Goal: Find specific page/section: Find specific page/section

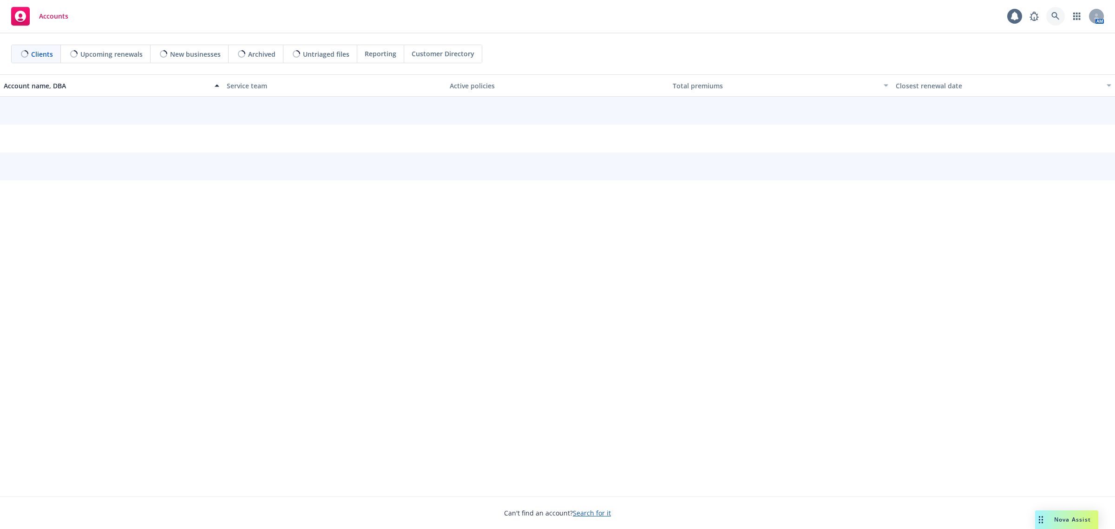
click at [1057, 21] on link at bounding box center [1055, 16] width 19 height 19
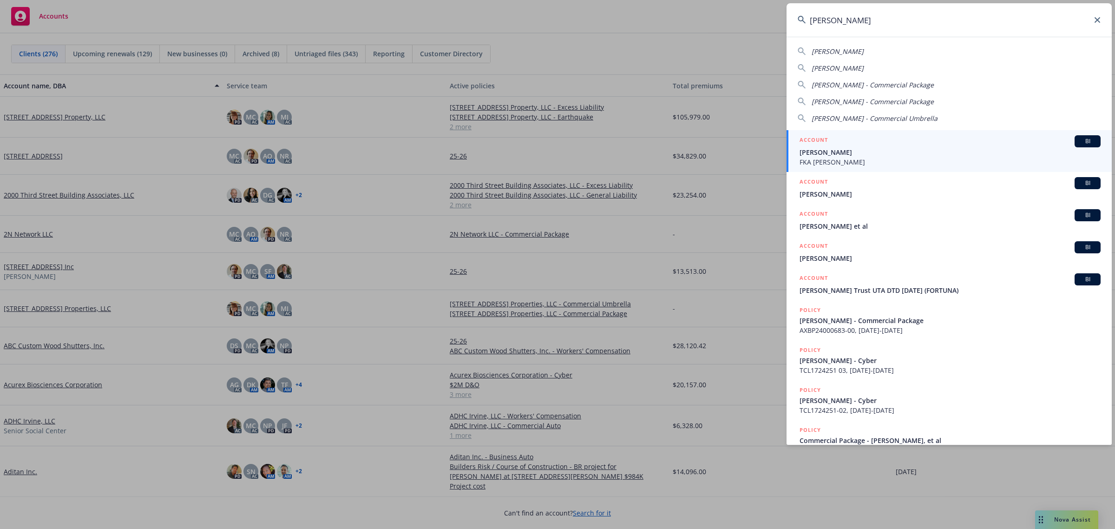
type input "[PERSON_NAME]"
click at [838, 145] on div "ACCOUNT BI" at bounding box center [949, 141] width 301 height 12
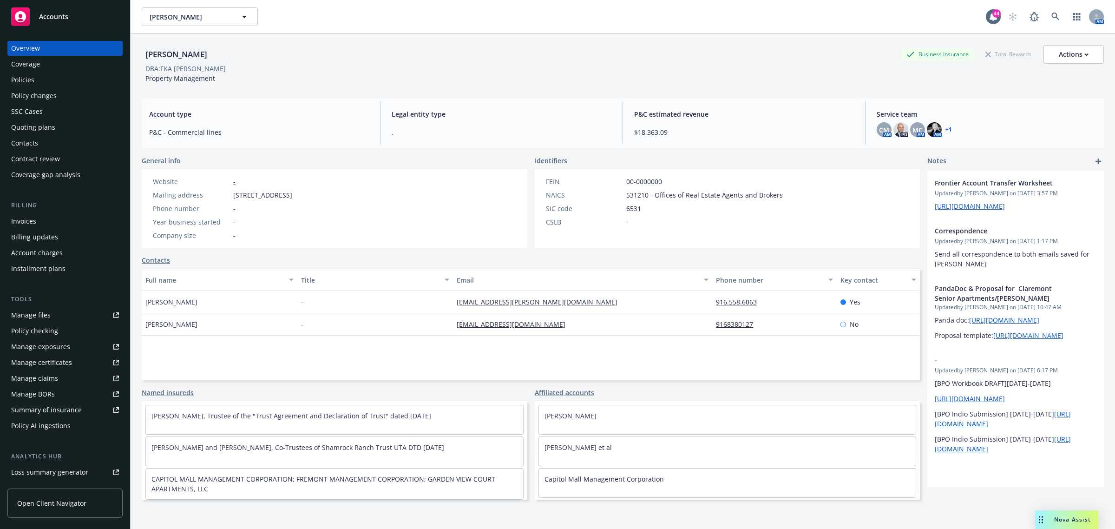
click at [40, 128] on div "Quoting plans" at bounding box center [33, 127] width 44 height 15
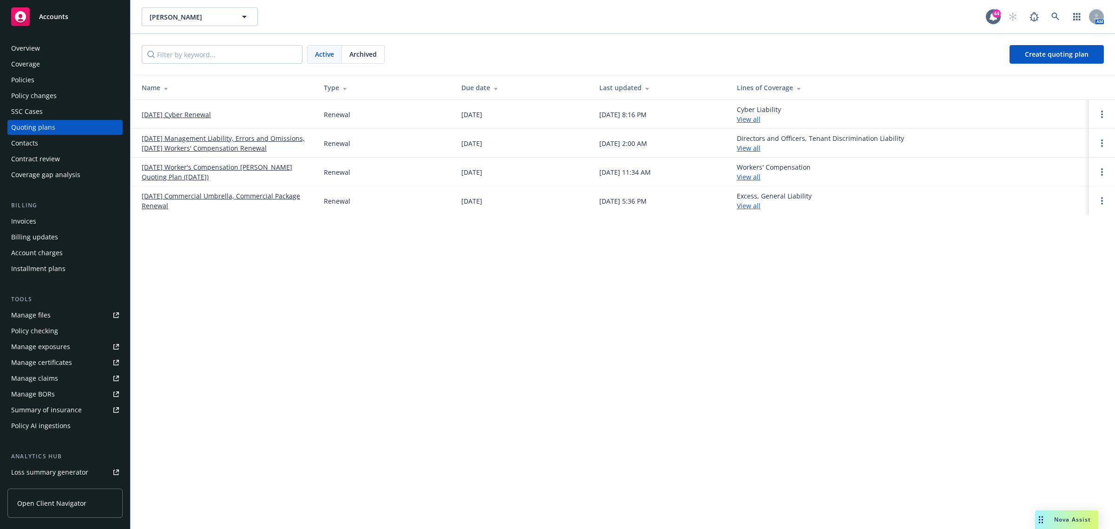
click at [188, 148] on link "[DATE] Management Liability, Errors and Omissions, [DATE] Workers' Compensation…" at bounding box center [225, 143] width 167 height 20
